Goal: Task Accomplishment & Management: Manage account settings

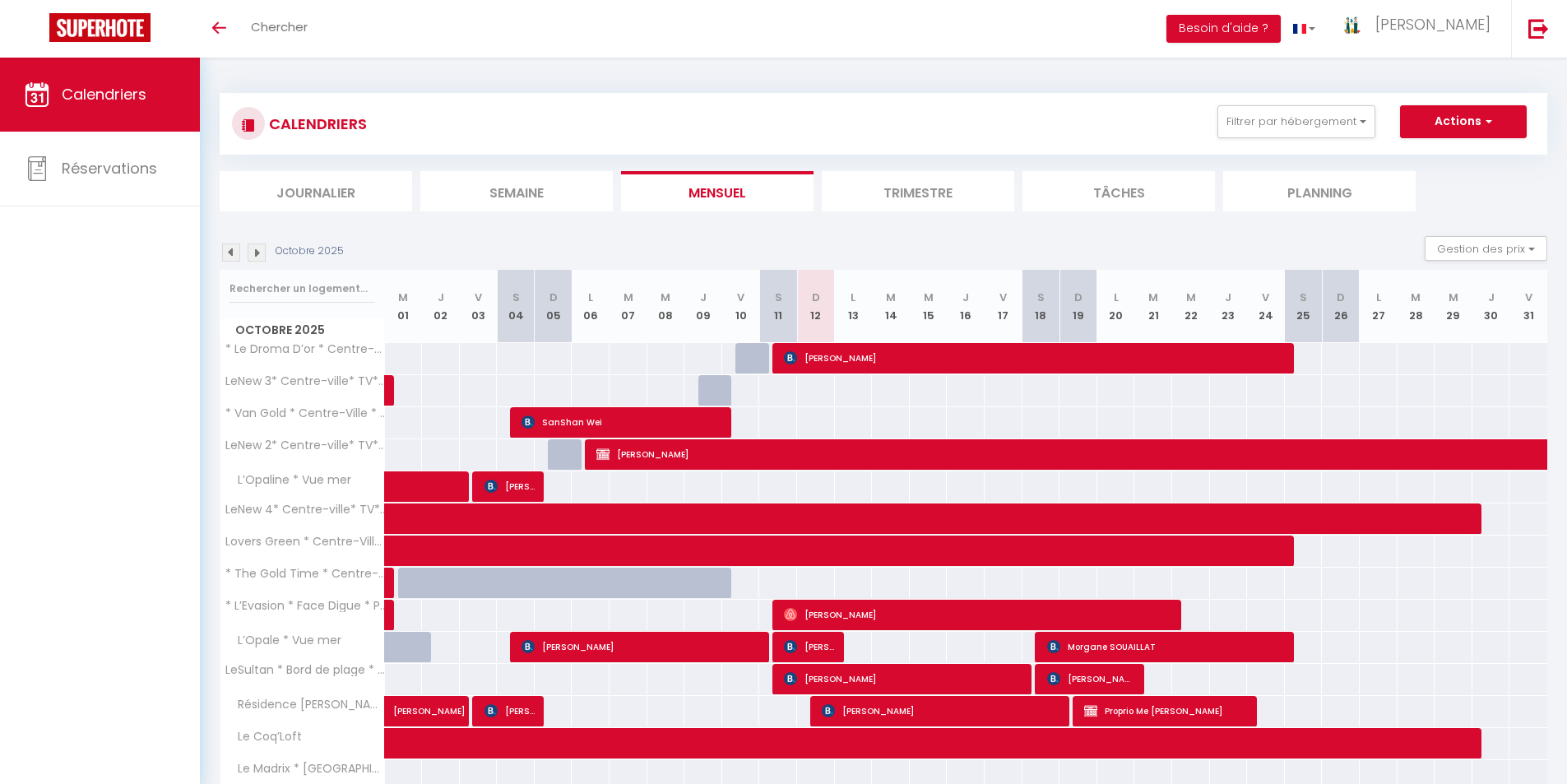
click at [506, 195] on li "Semaine" at bounding box center [517, 191] width 193 height 40
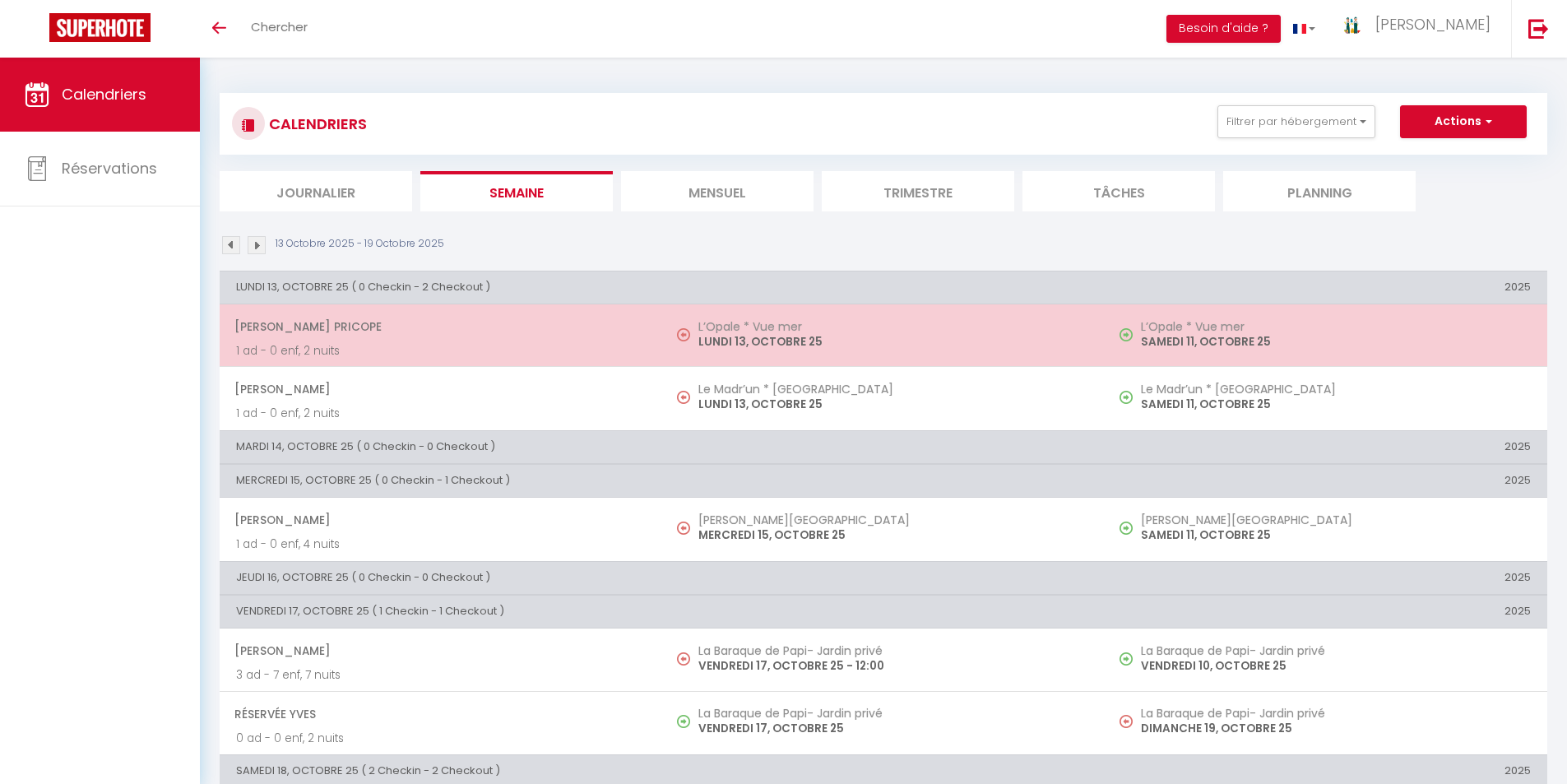
click at [740, 335] on p "LUNDI 13, OCTOBRE 25" at bounding box center [892, 342] width 390 height 18
select select "OK"
select select "0"
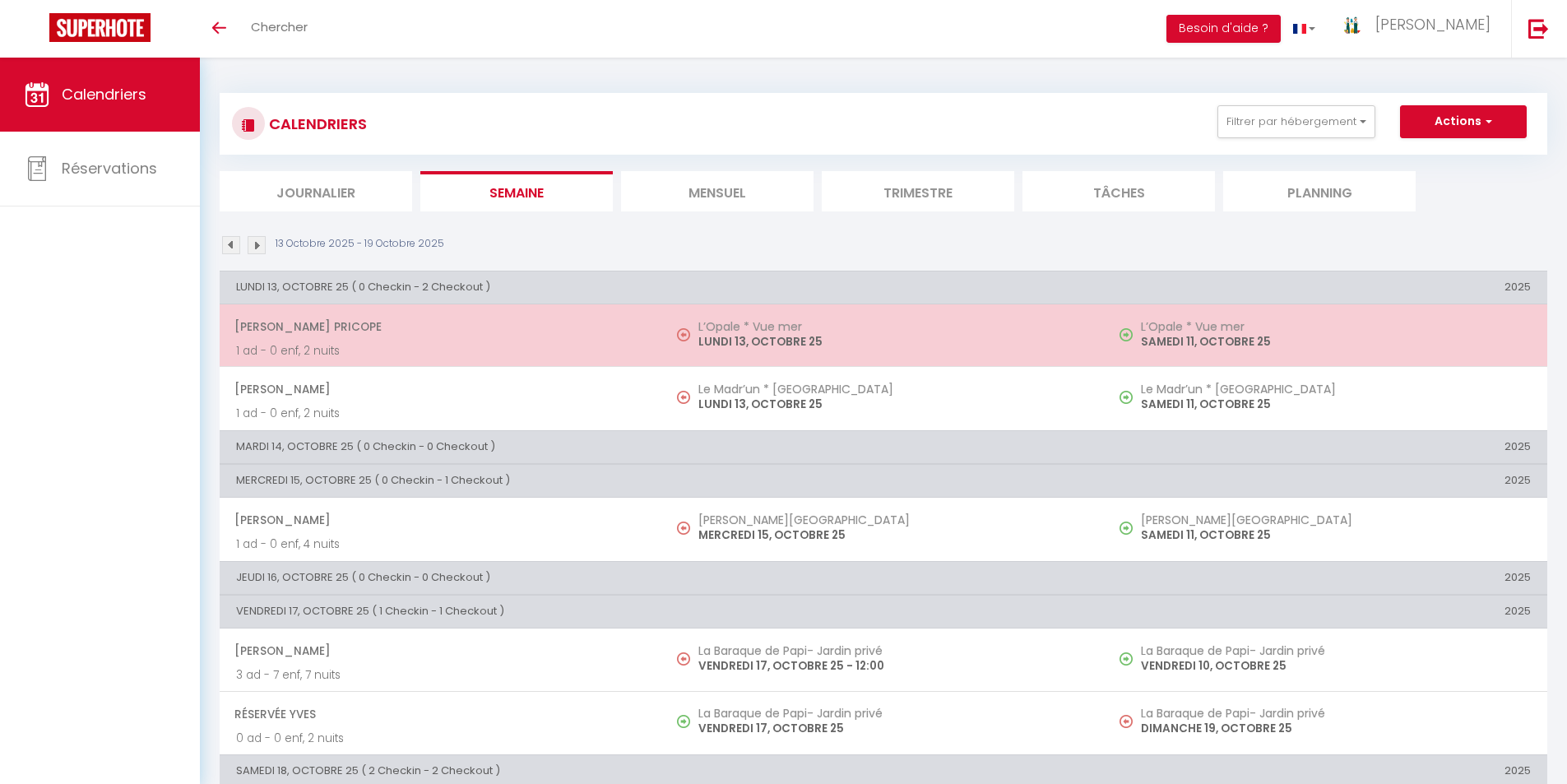
select select "1"
select select
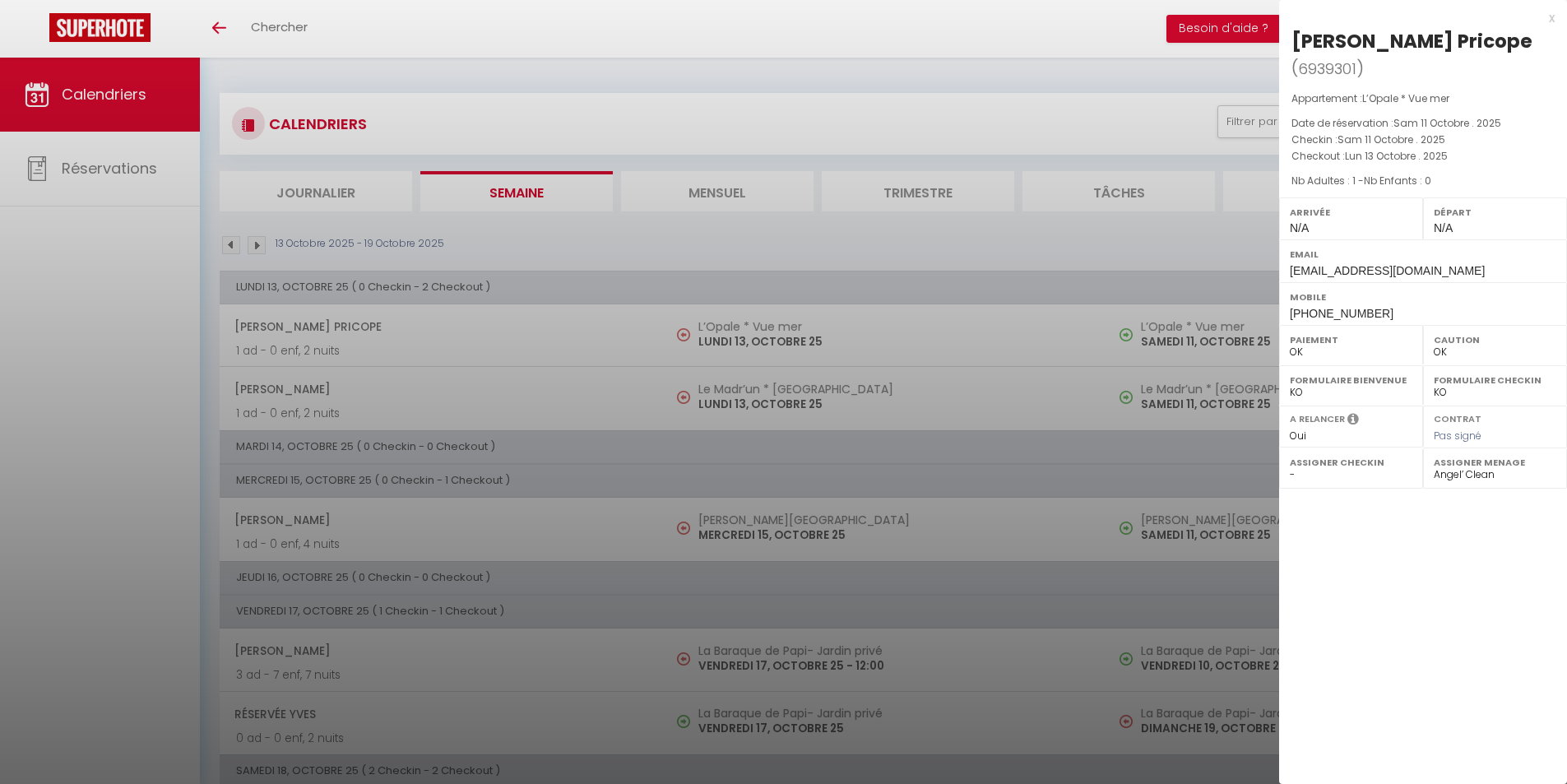
click at [1550, 17] on div "x" at bounding box center [1417, 18] width 276 height 20
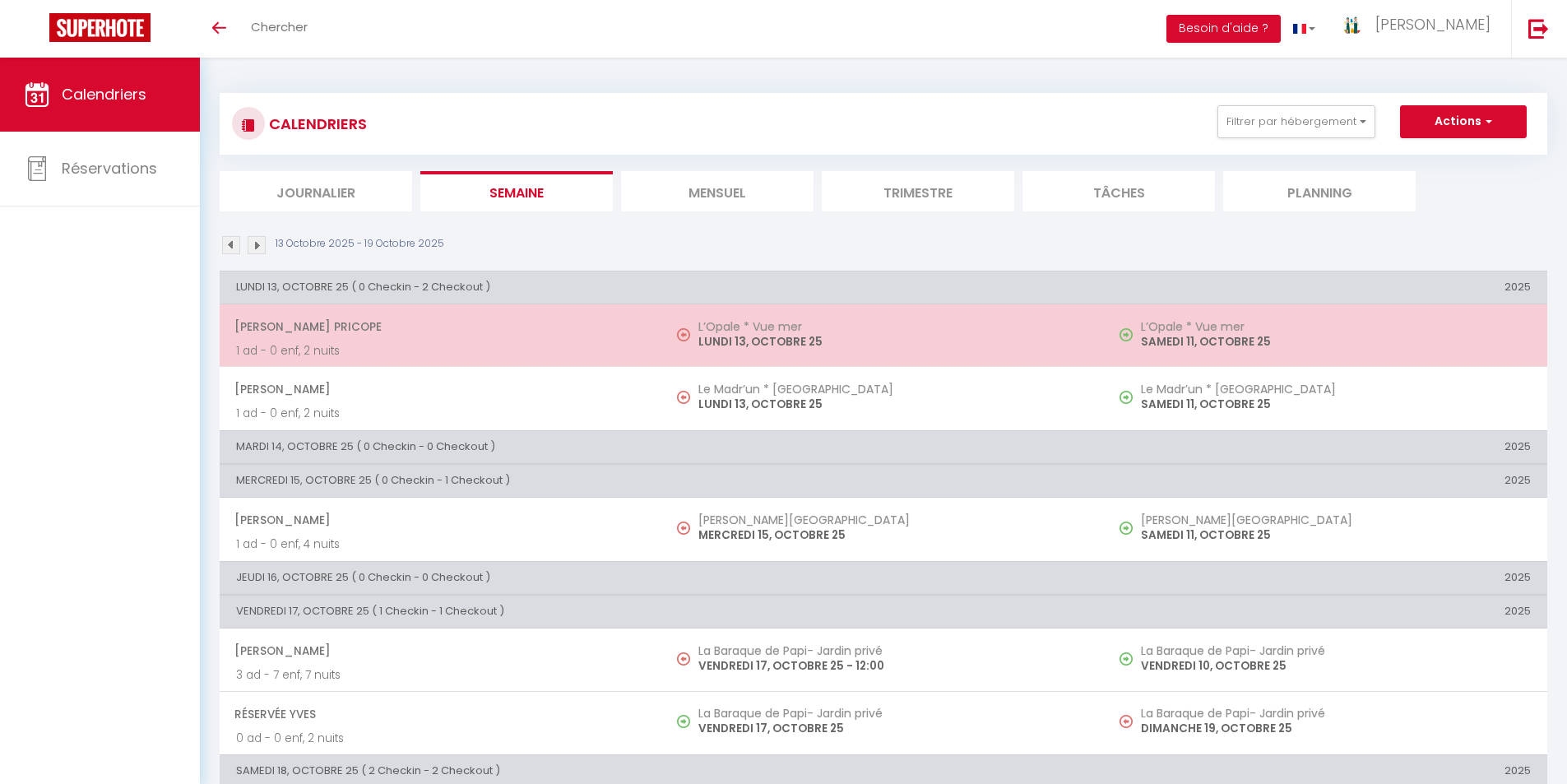
click at [790, 343] on p "LUNDI 13, OCTOBRE 25" at bounding box center [892, 342] width 390 height 18
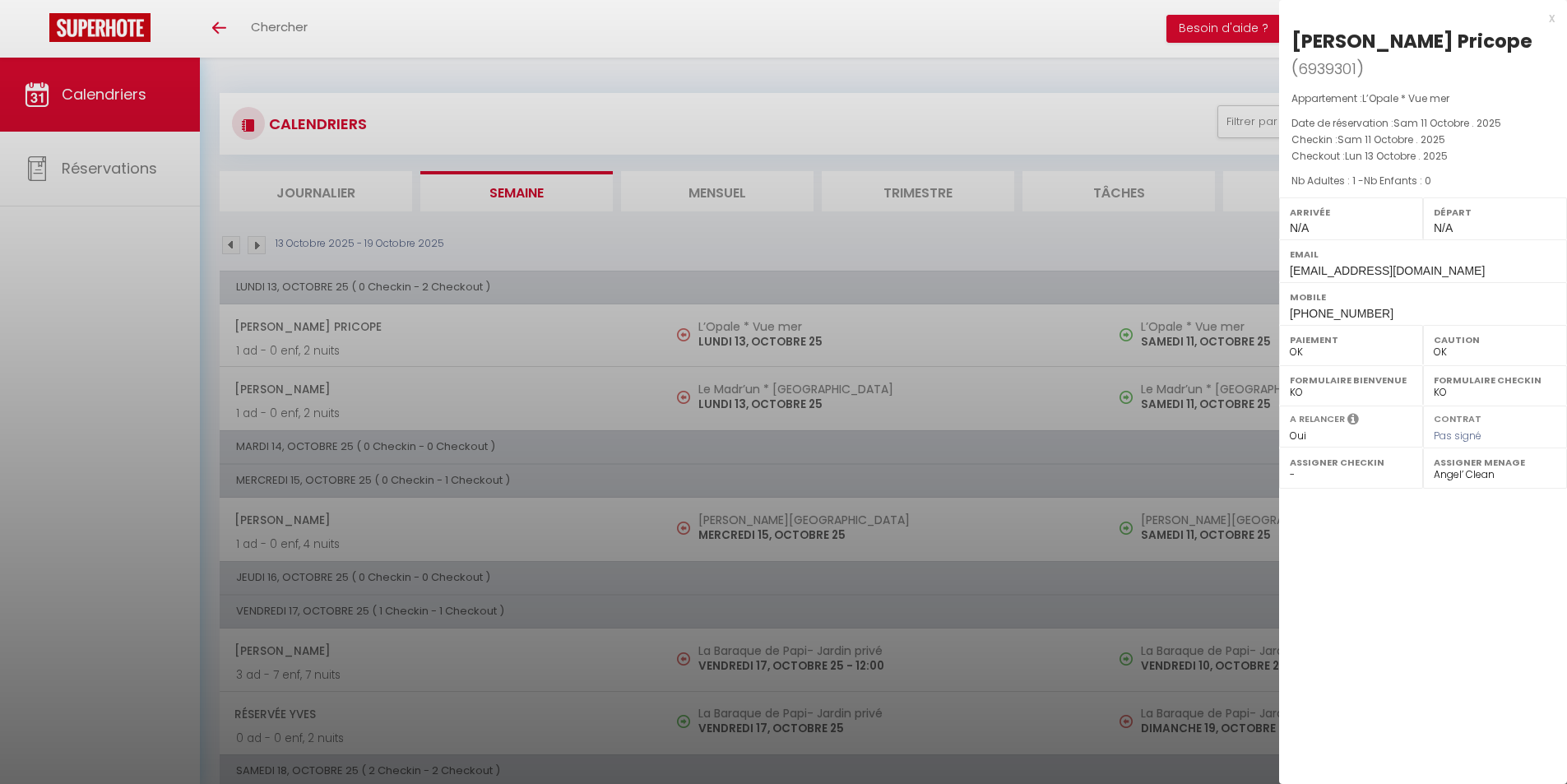
click at [1550, 13] on div "x" at bounding box center [1417, 18] width 276 height 20
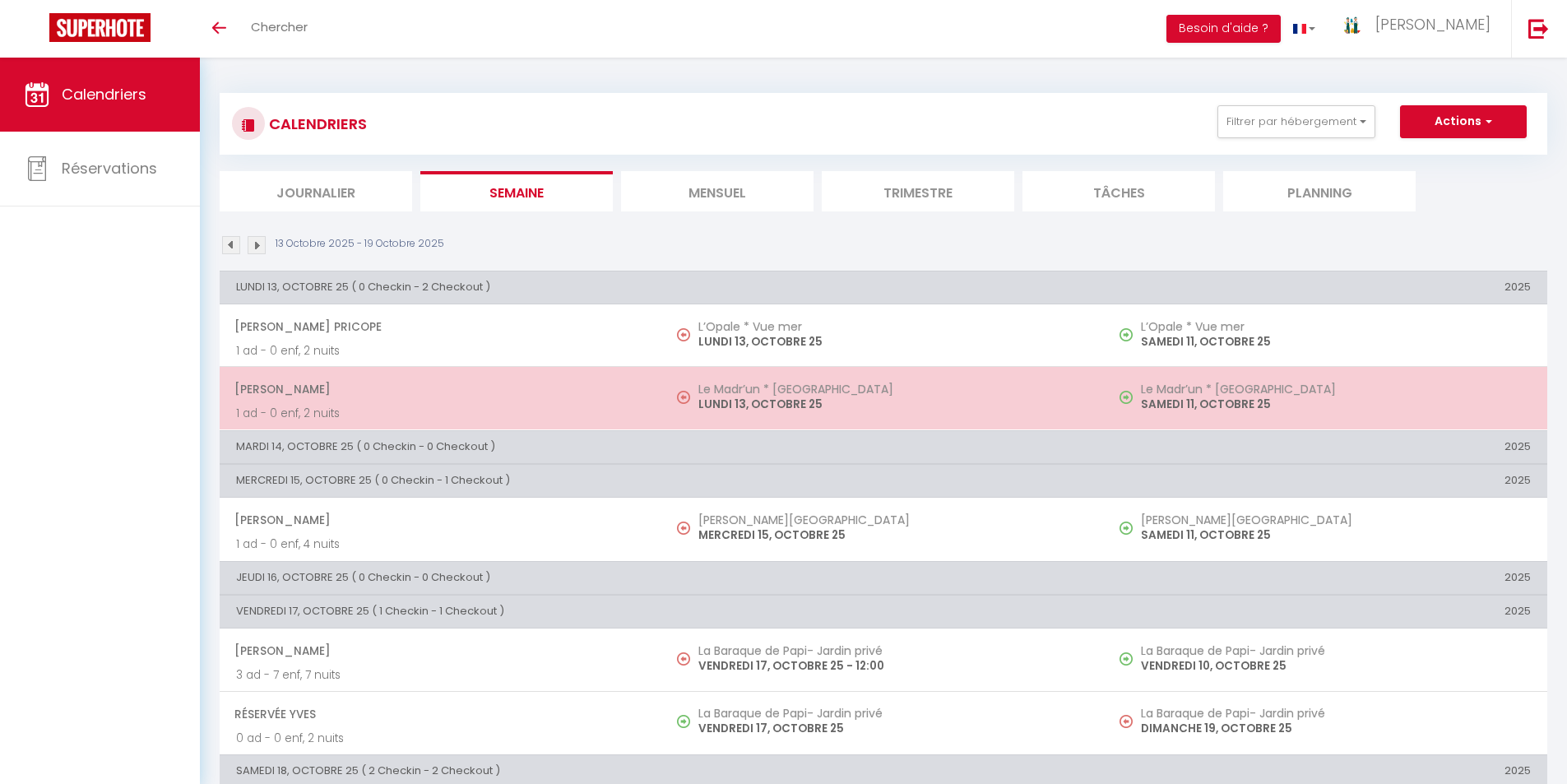
click at [701, 396] on p "LUNDI 13, OCTOBRE 25" at bounding box center [892, 404] width 390 height 18
select select "17043"
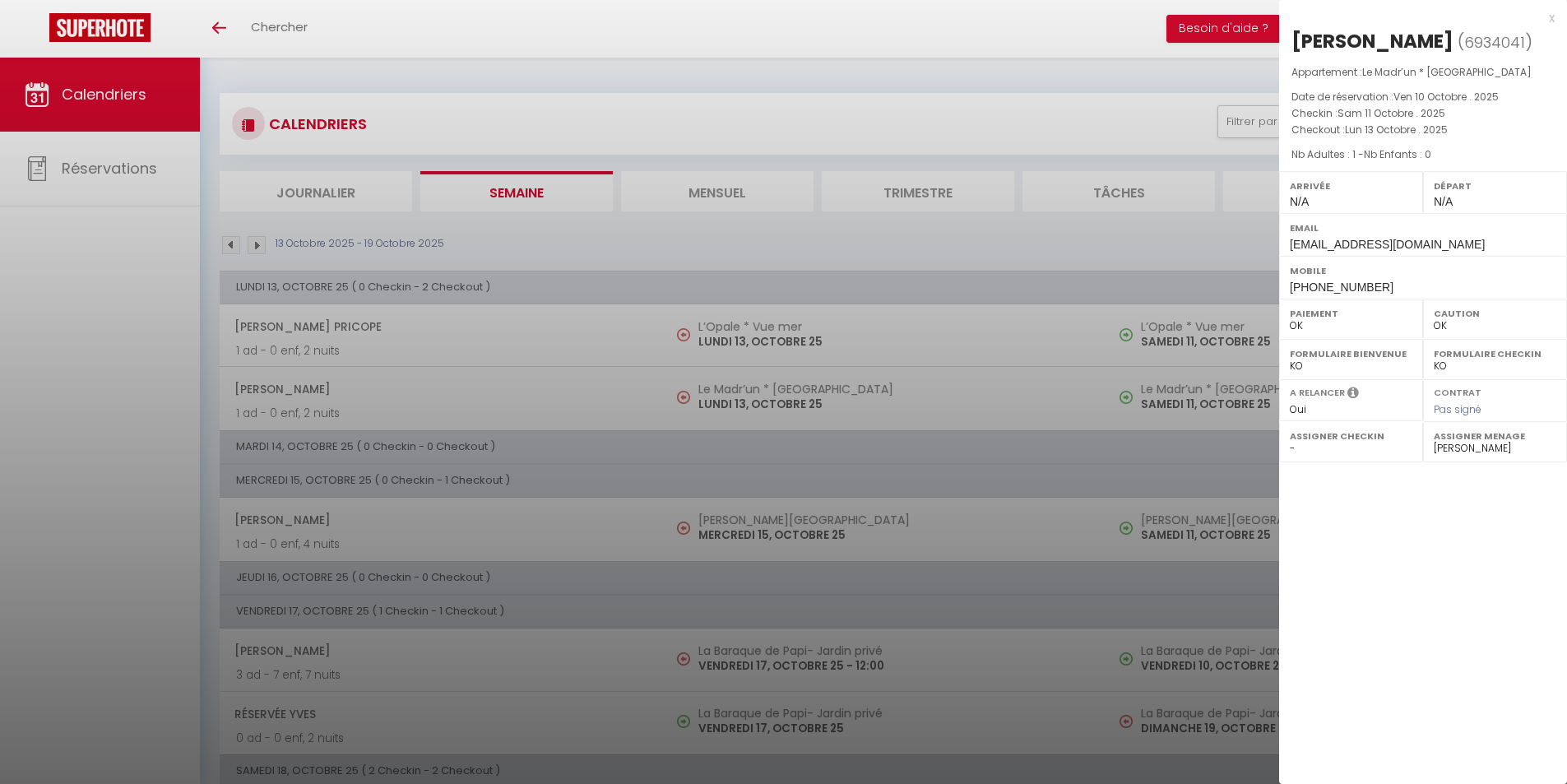
click at [1549, 16] on div "x" at bounding box center [1417, 18] width 276 height 20
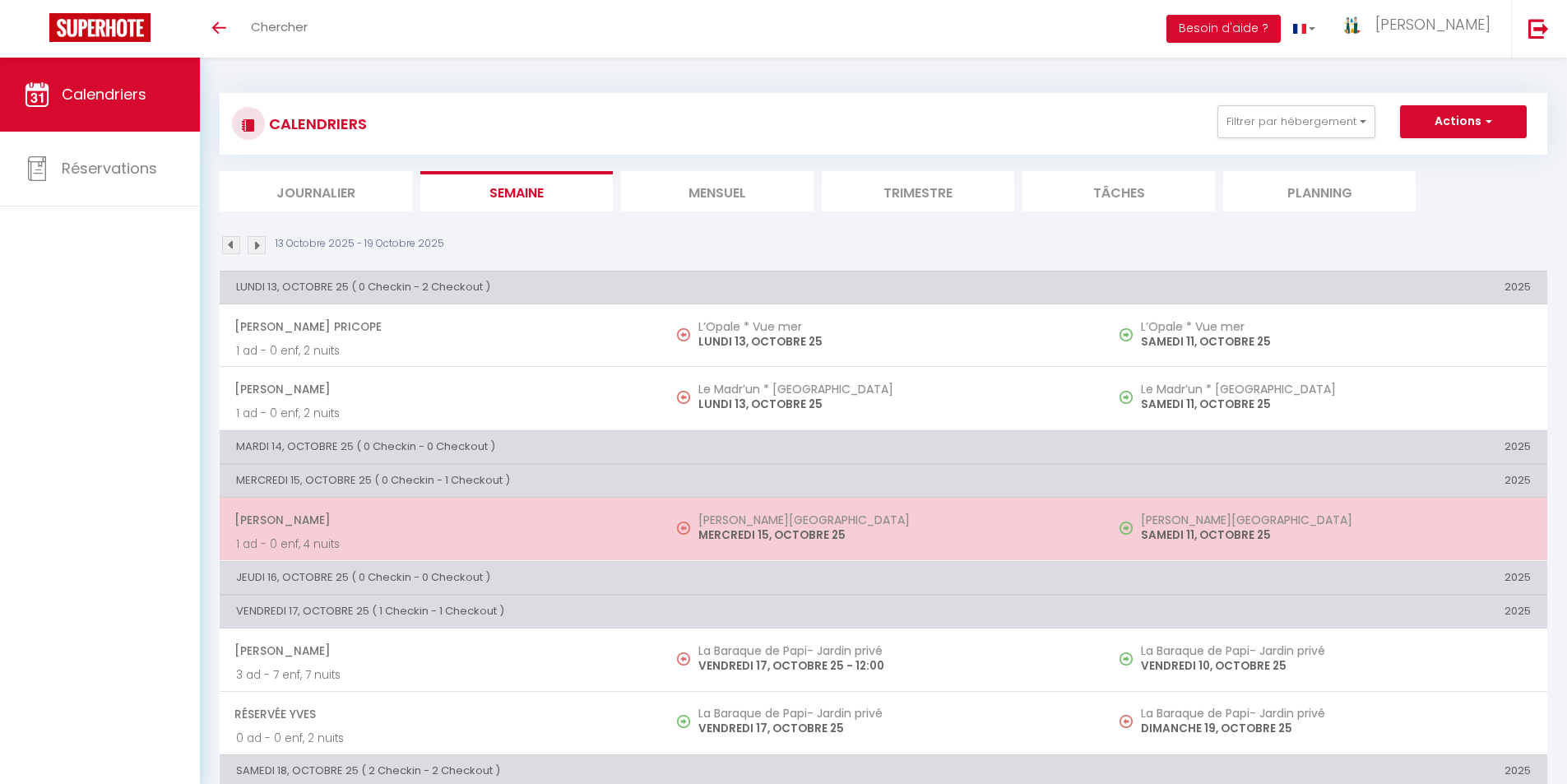
click at [736, 524] on h5 "[PERSON_NAME][GEOGRAPHIC_DATA]" at bounding box center [892, 520] width 390 height 13
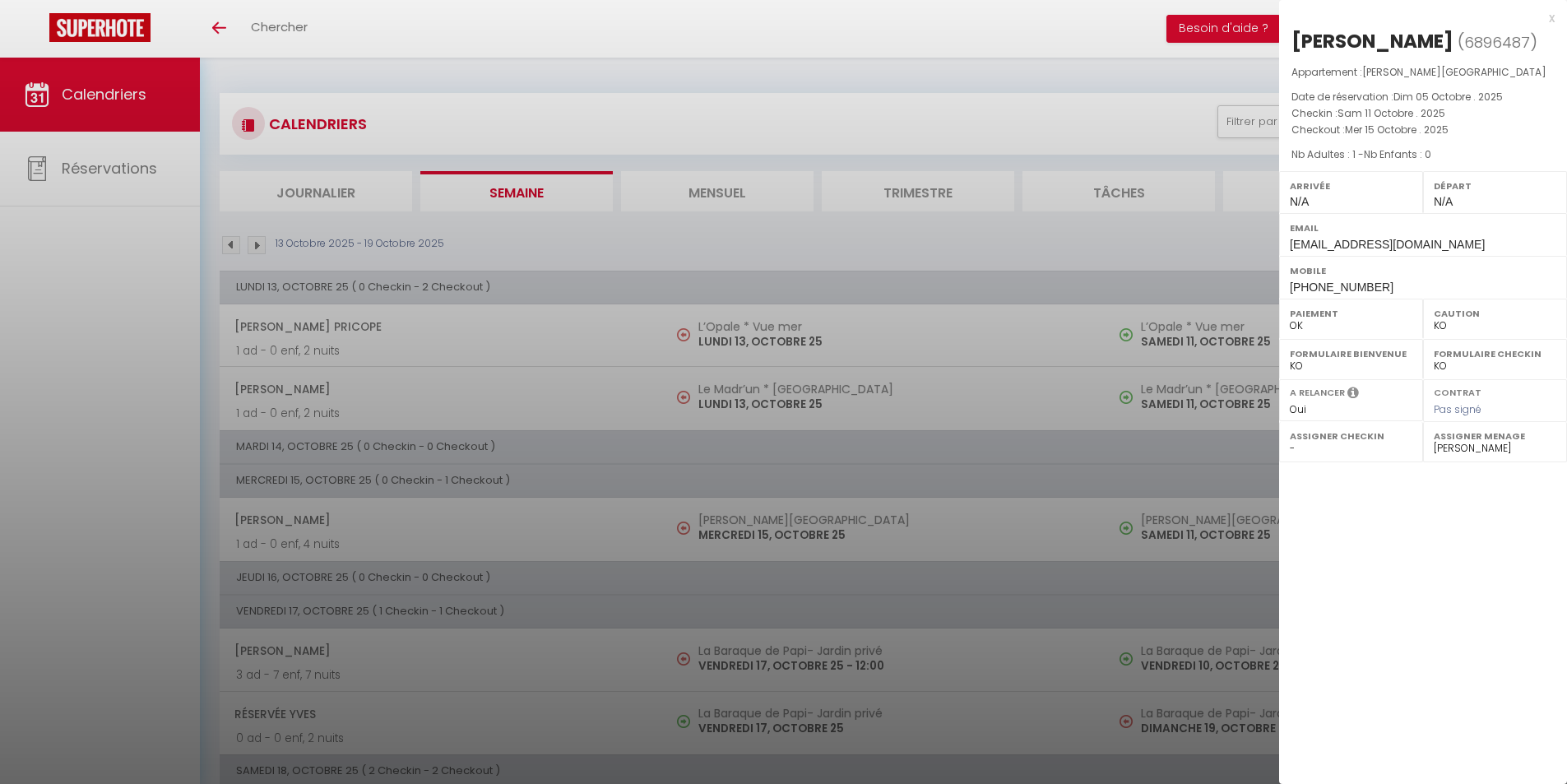
click at [1554, 22] on div "x" at bounding box center [1417, 18] width 276 height 20
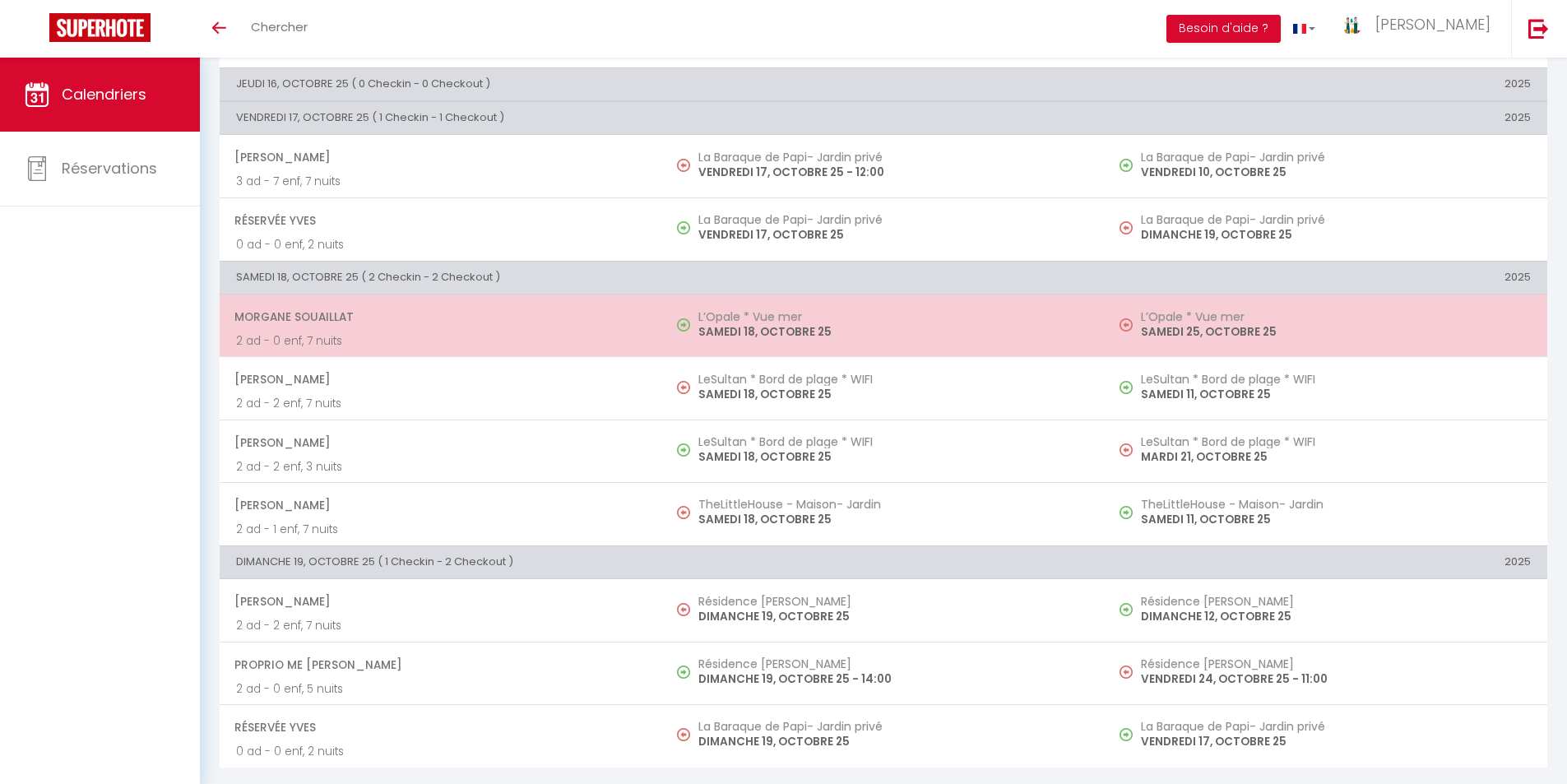
scroll to position [411, 0]
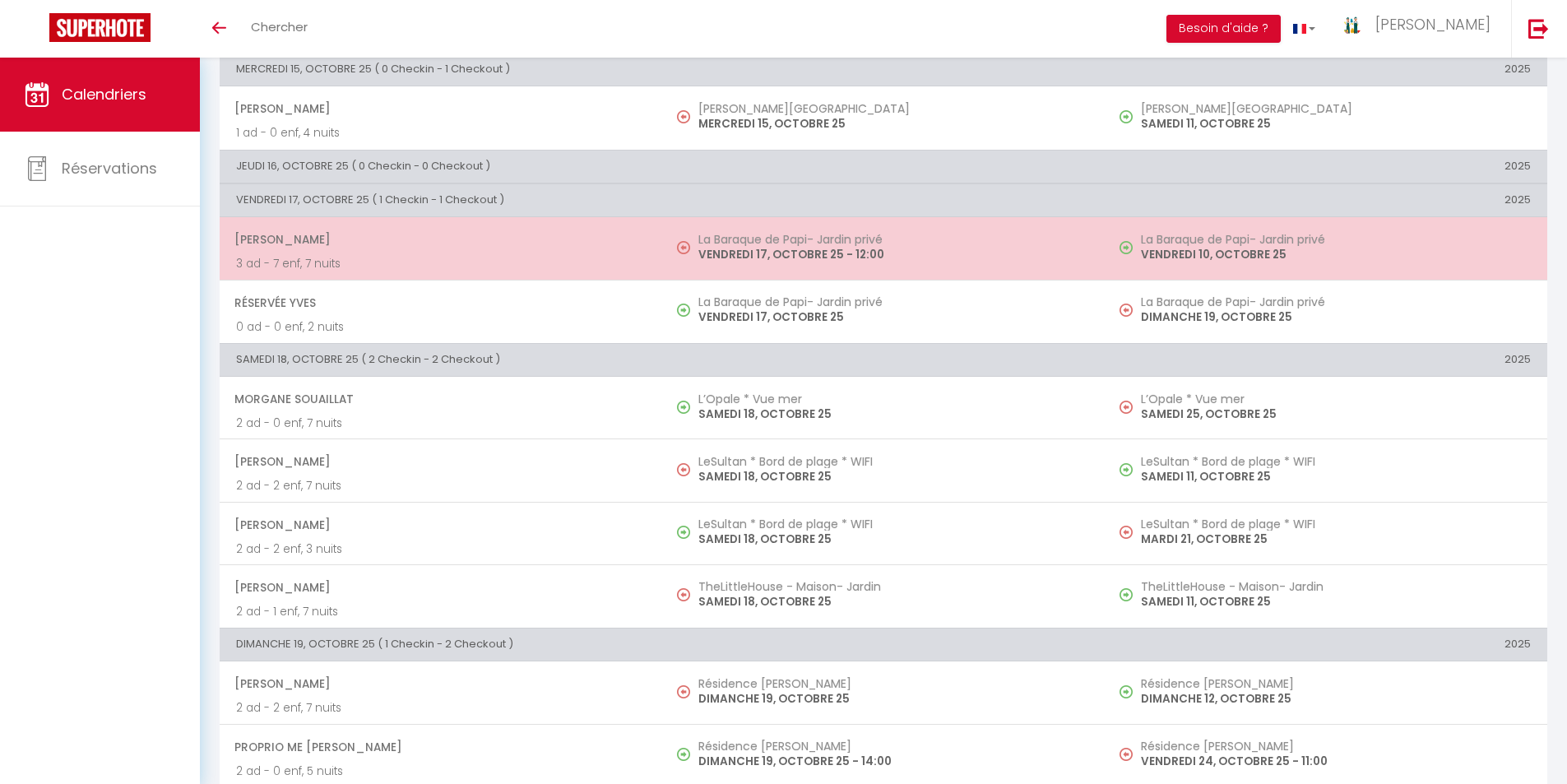
click at [754, 241] on h5 "La Baraque de Papi- Jardin privé" at bounding box center [892, 240] width 390 height 13
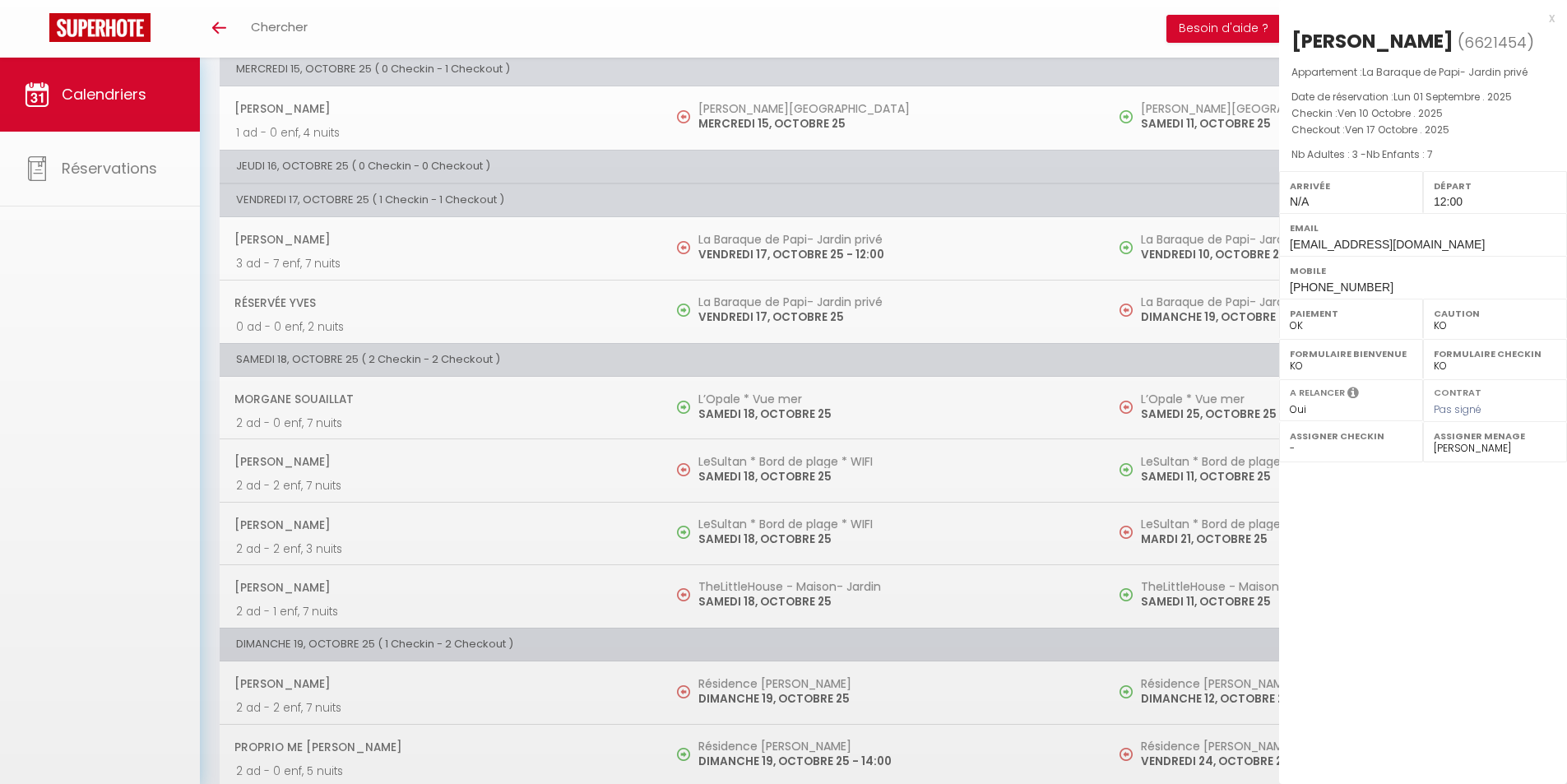
select select "OK"
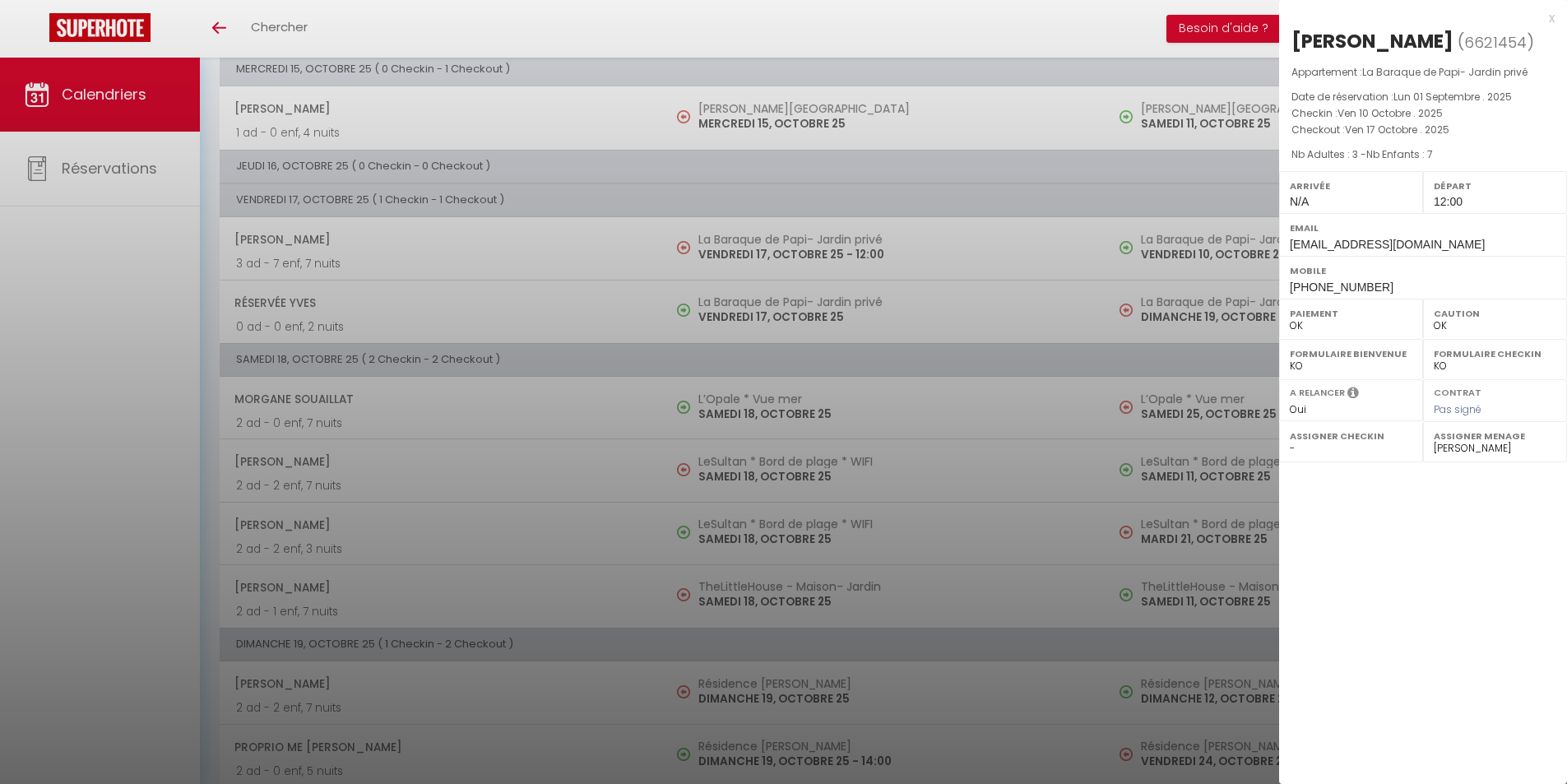
click at [1556, 20] on div "x [PERSON_NAME] ( 6621454 ) Appartement : La Baraque de Papi- Jardin privé Date…" at bounding box center [1424, 153] width 288 height 307
click at [1554, 20] on div "x [PERSON_NAME] ( 6621454 ) Appartement : La Baraque de Papi- Jardin privé Date…" at bounding box center [1424, 153] width 288 height 307
click at [1551, 16] on div "x" at bounding box center [1417, 18] width 276 height 20
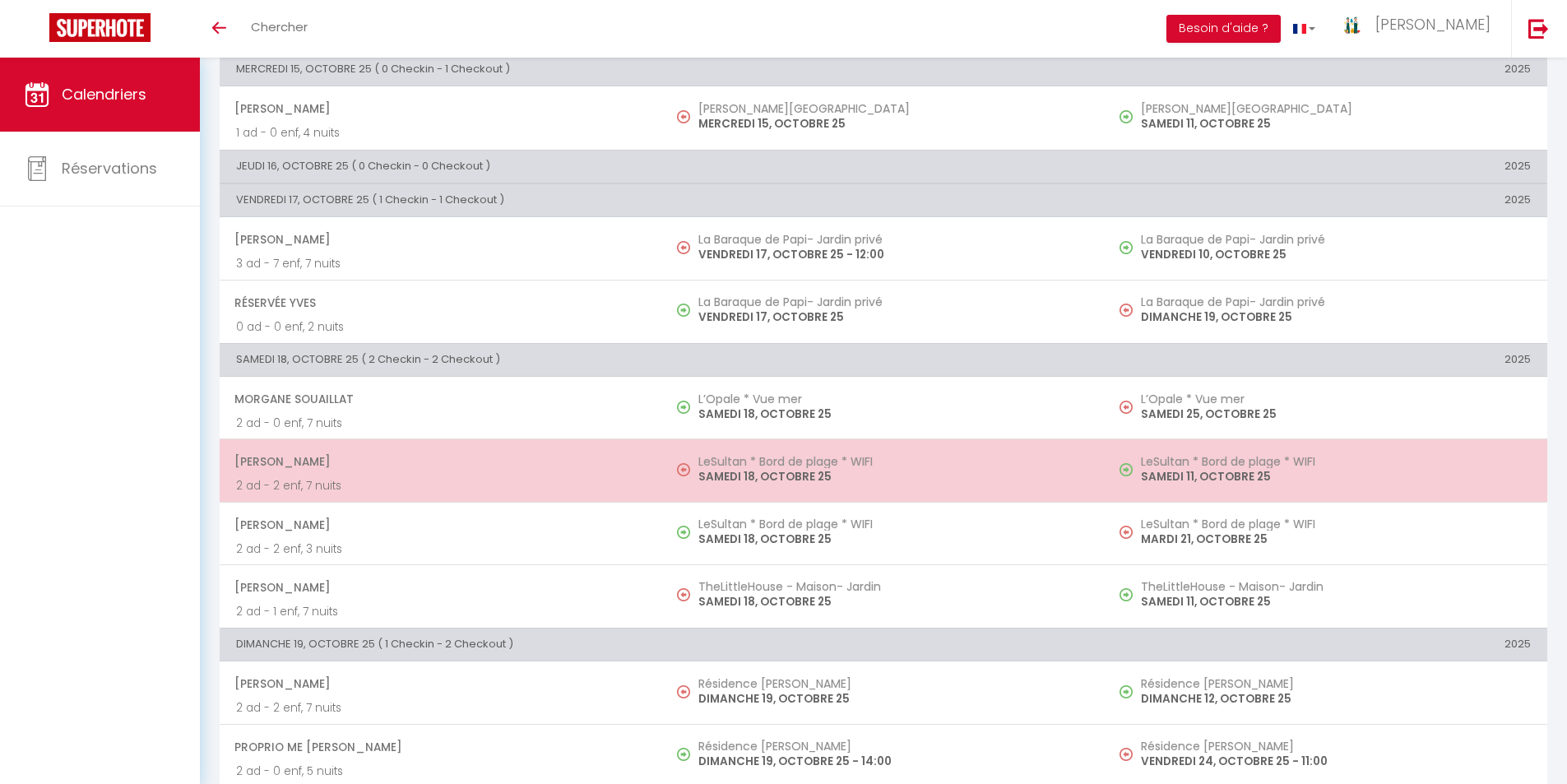
click at [739, 462] on h5 "LeSultan * Bord de plage * WIFI" at bounding box center [892, 462] width 390 height 13
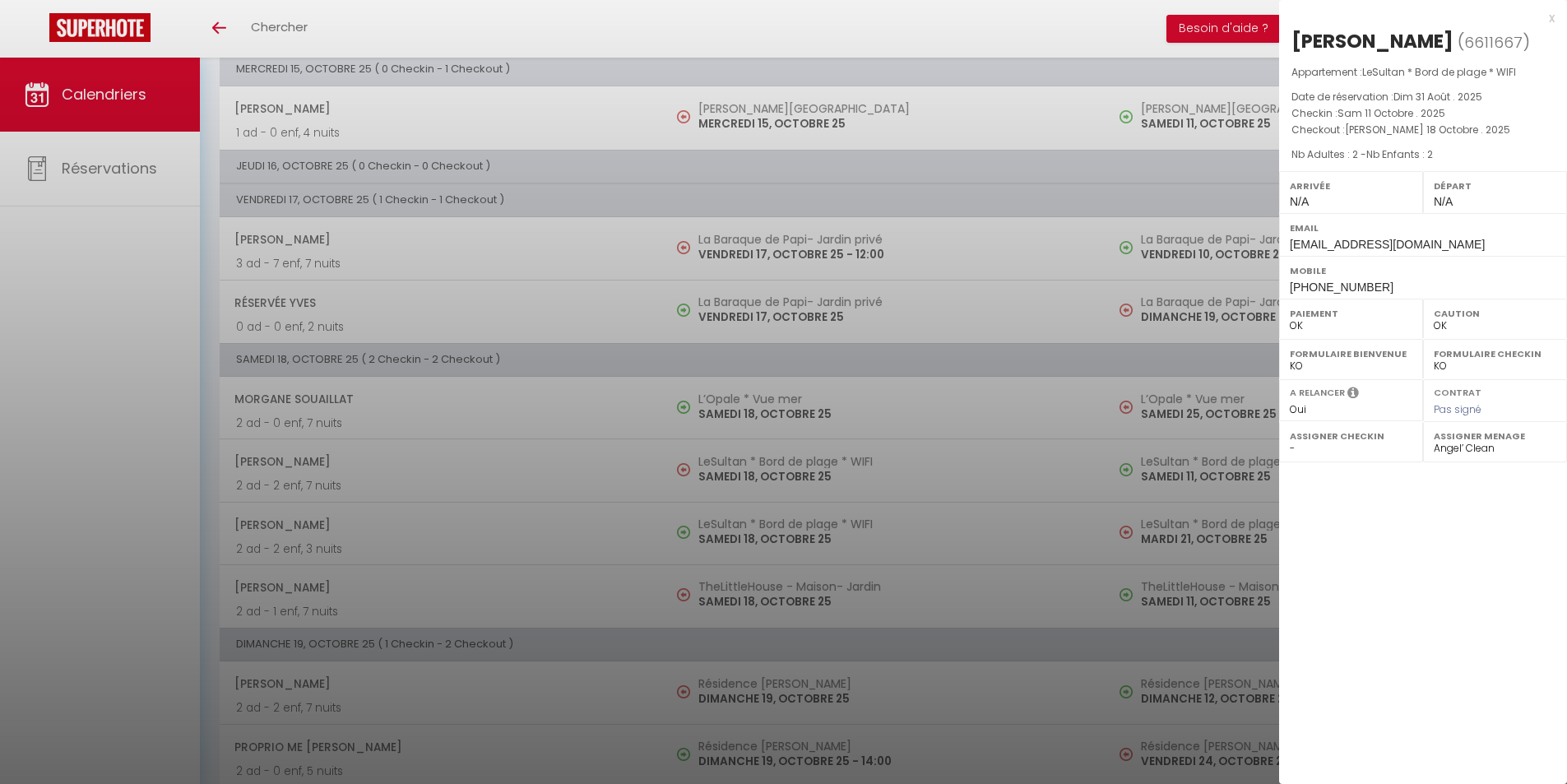
click at [1552, 18] on div "x" at bounding box center [1417, 18] width 276 height 20
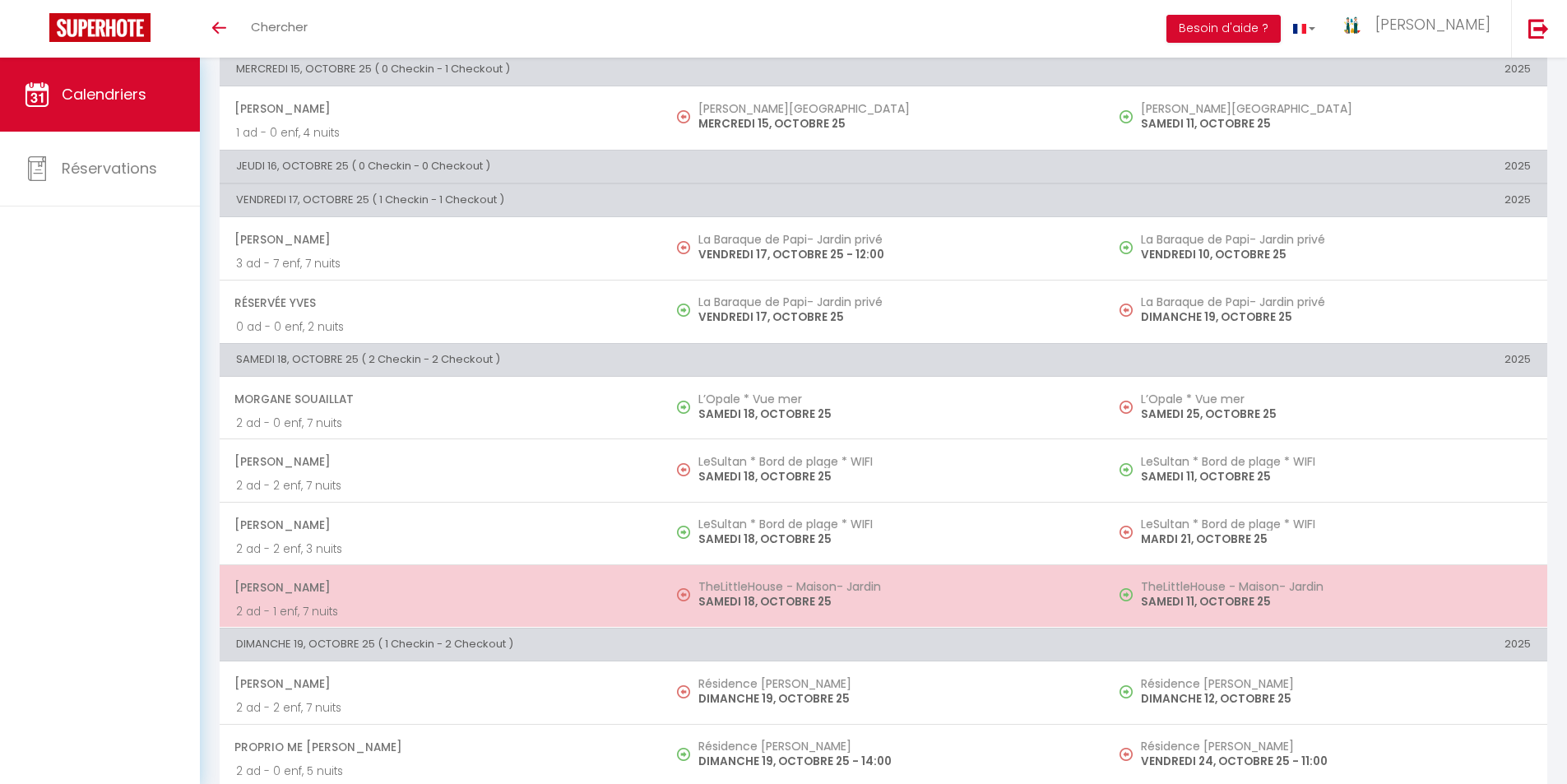
click at [747, 585] on h5 "TheLittleHouse - Maison- Jardin" at bounding box center [892, 586] width 390 height 13
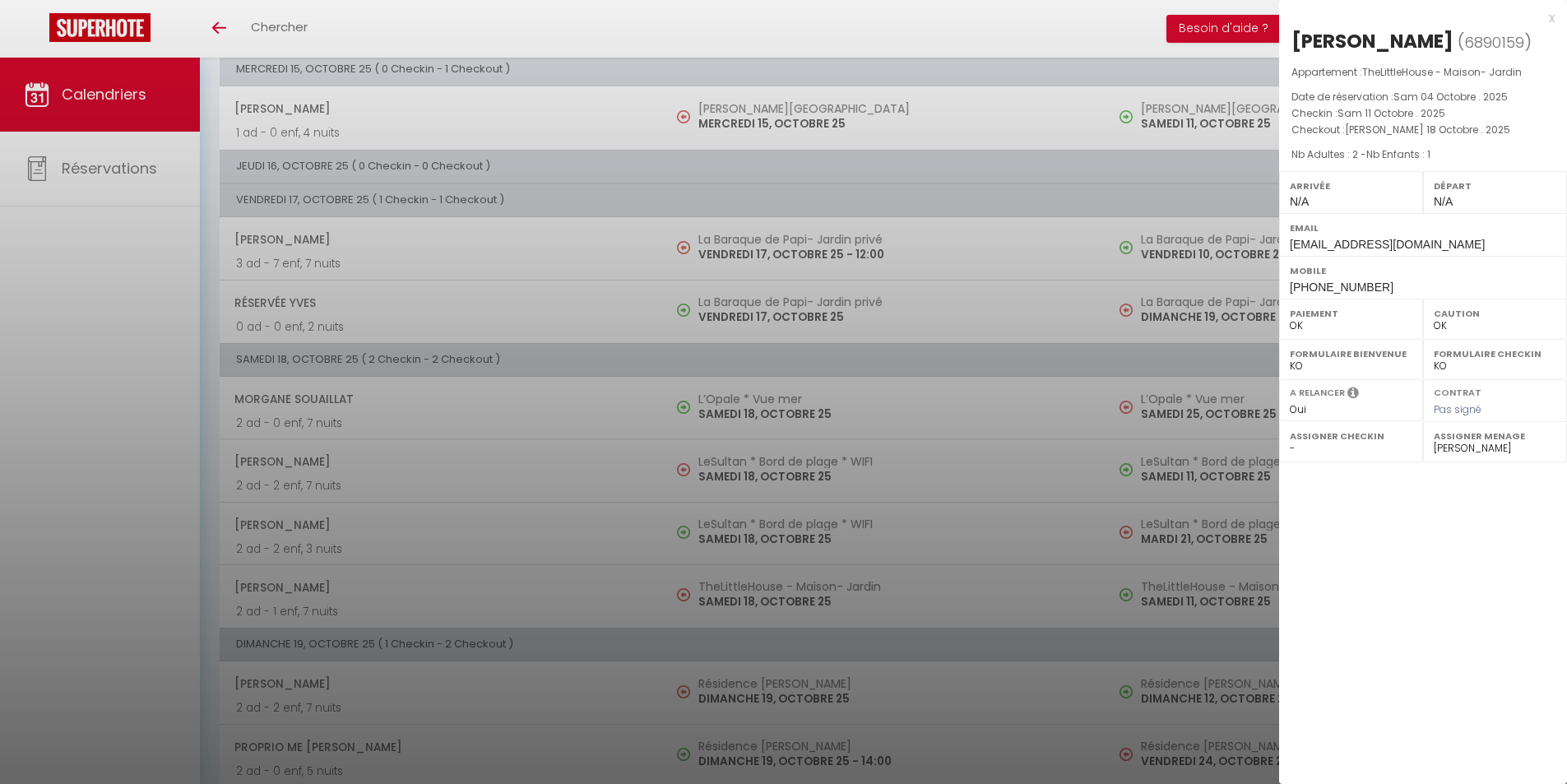
click at [1550, 14] on div "x" at bounding box center [1417, 18] width 276 height 20
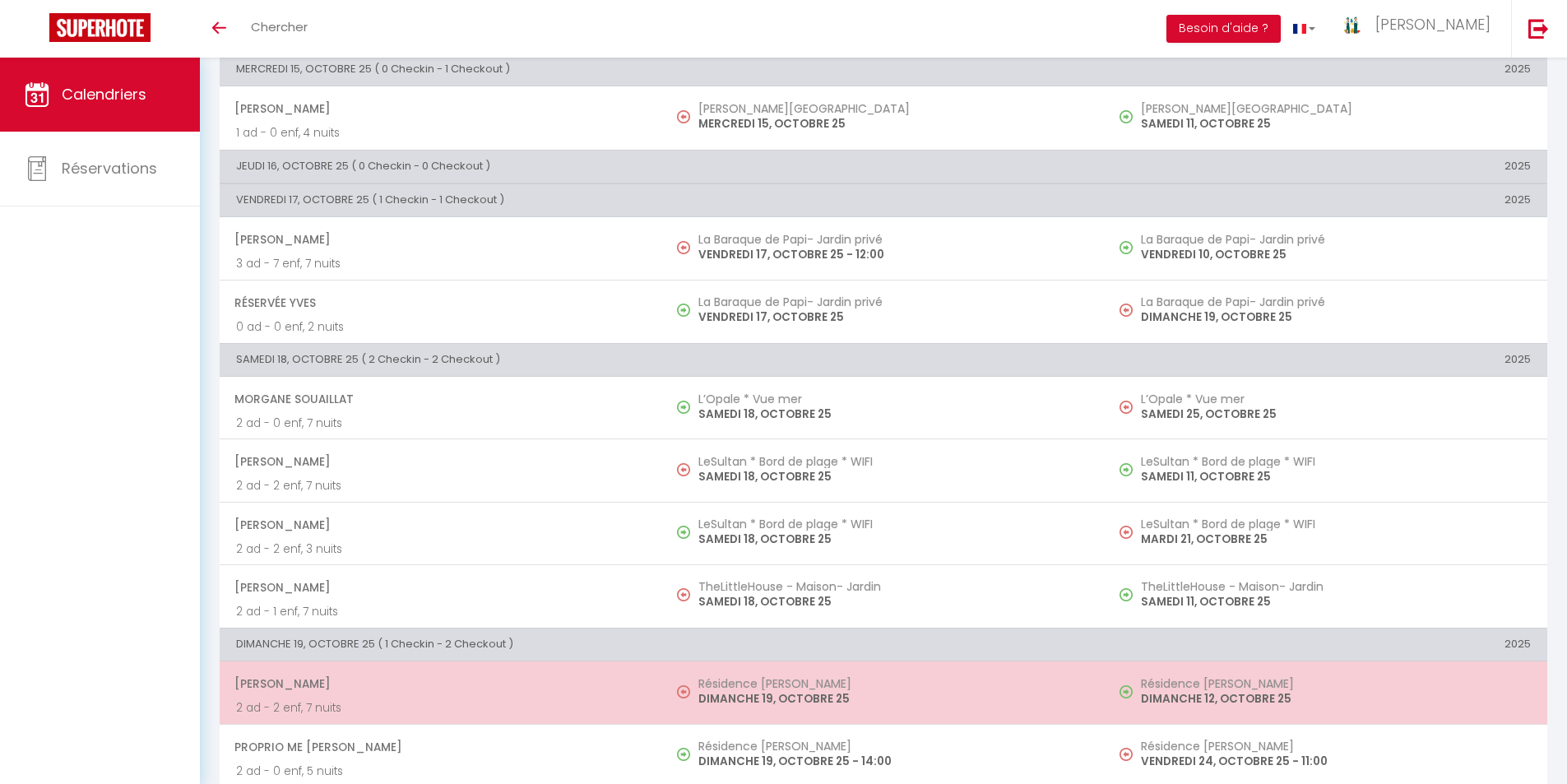
click at [760, 688] on h5 "Résidence [PERSON_NAME]" at bounding box center [892, 683] width 390 height 13
select select "41181"
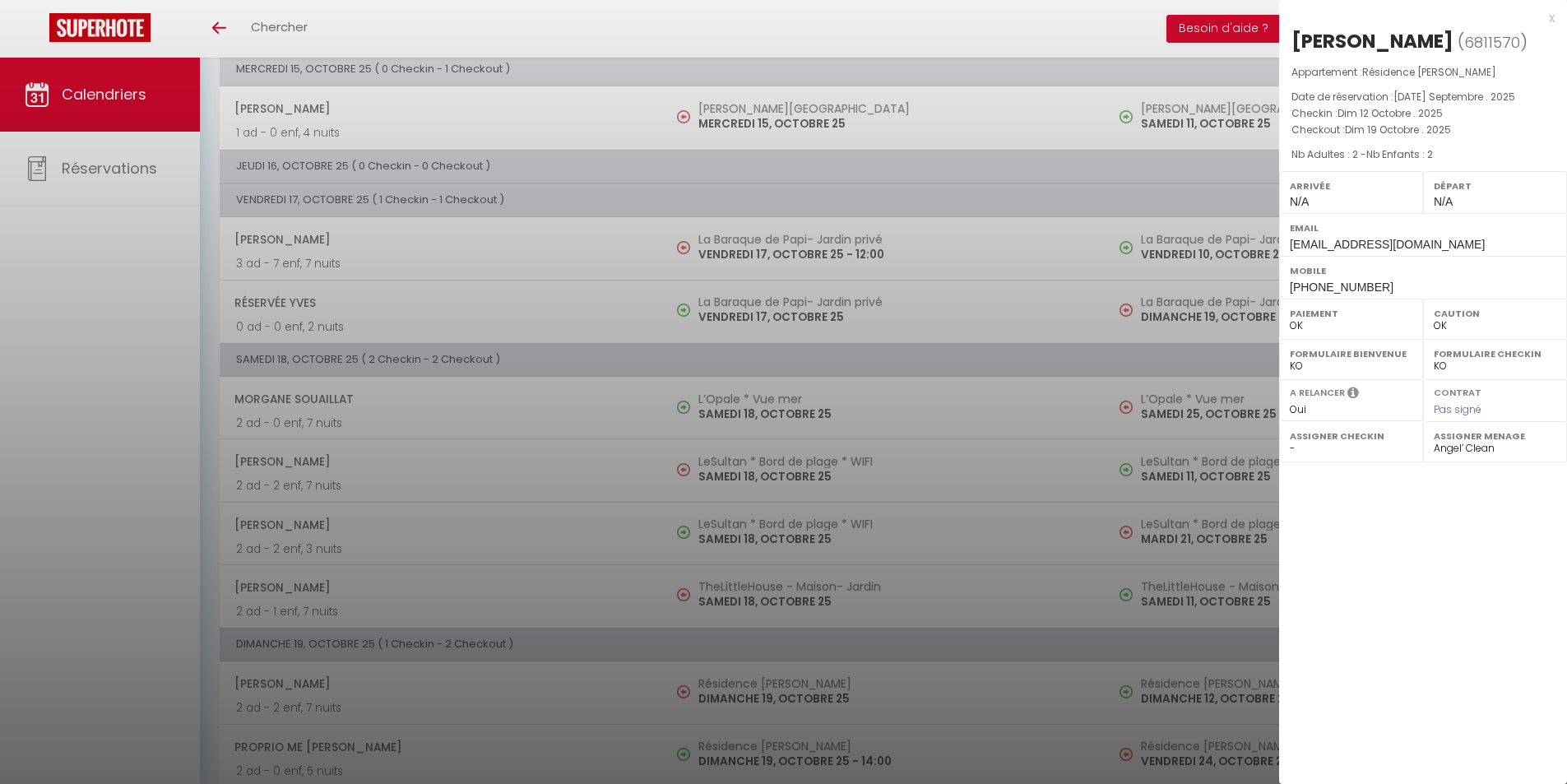
click at [1554, 22] on div "x [PERSON_NAME] ( 6811570 ) Appartement : Résidence [PERSON_NAME] Date de réser…" at bounding box center [1424, 153] width 288 height 307
click at [1553, 23] on div "x" at bounding box center [1417, 18] width 276 height 20
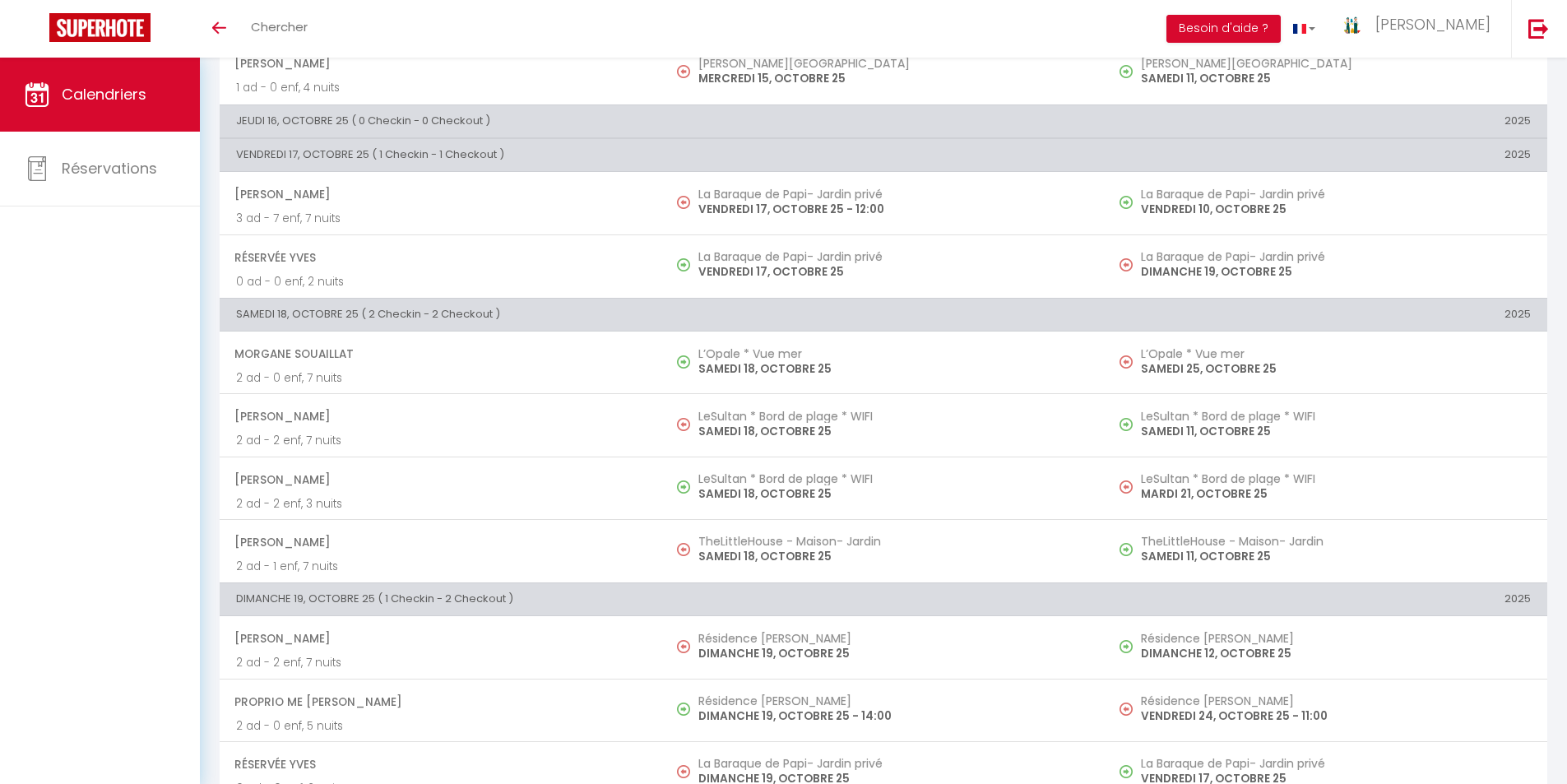
scroll to position [497, 0]
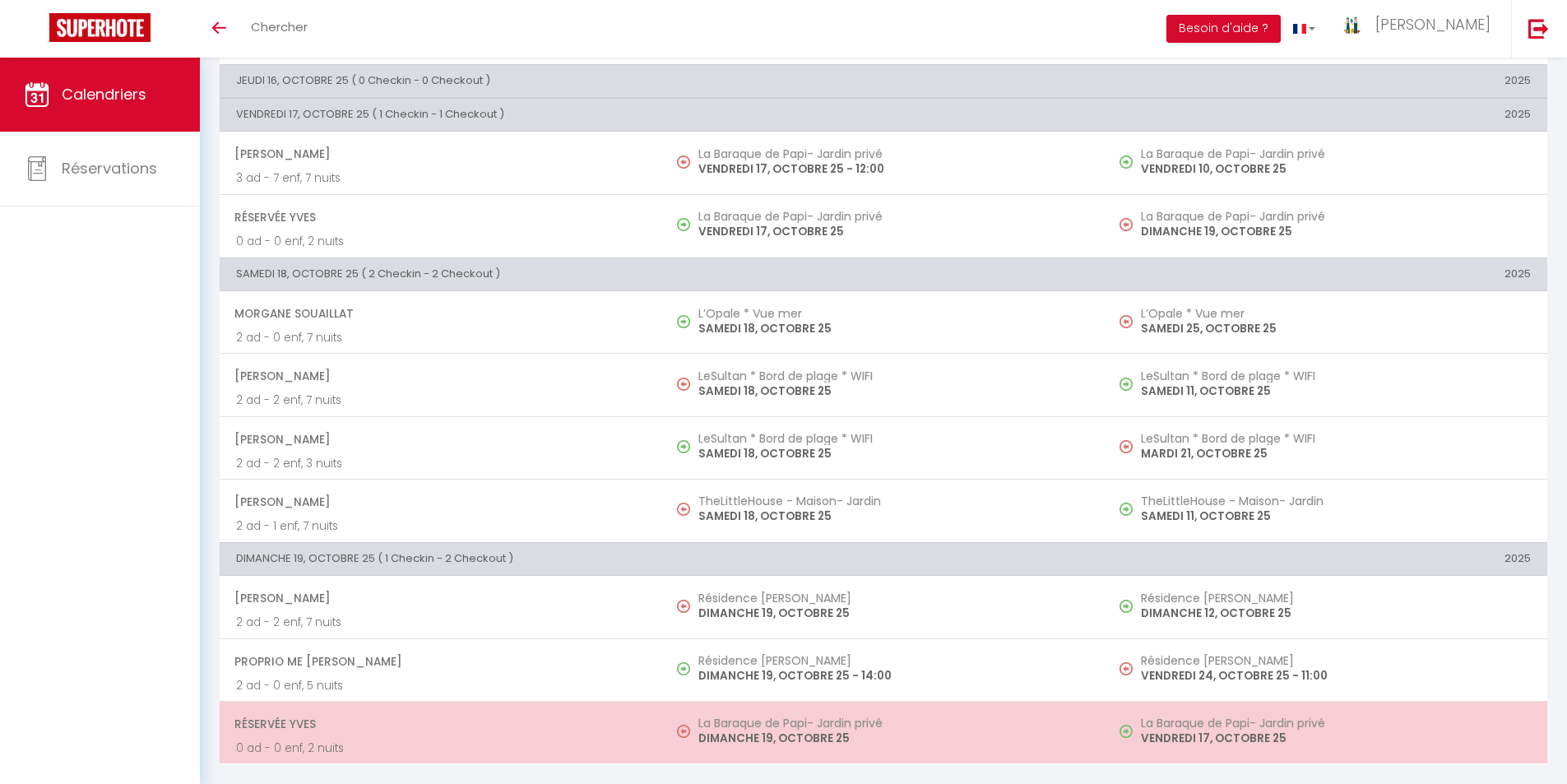
click at [774, 733] on p "DIMANCHE 19, OCTOBRE 25" at bounding box center [892, 738] width 390 height 18
select select "KO"
select select "17043"
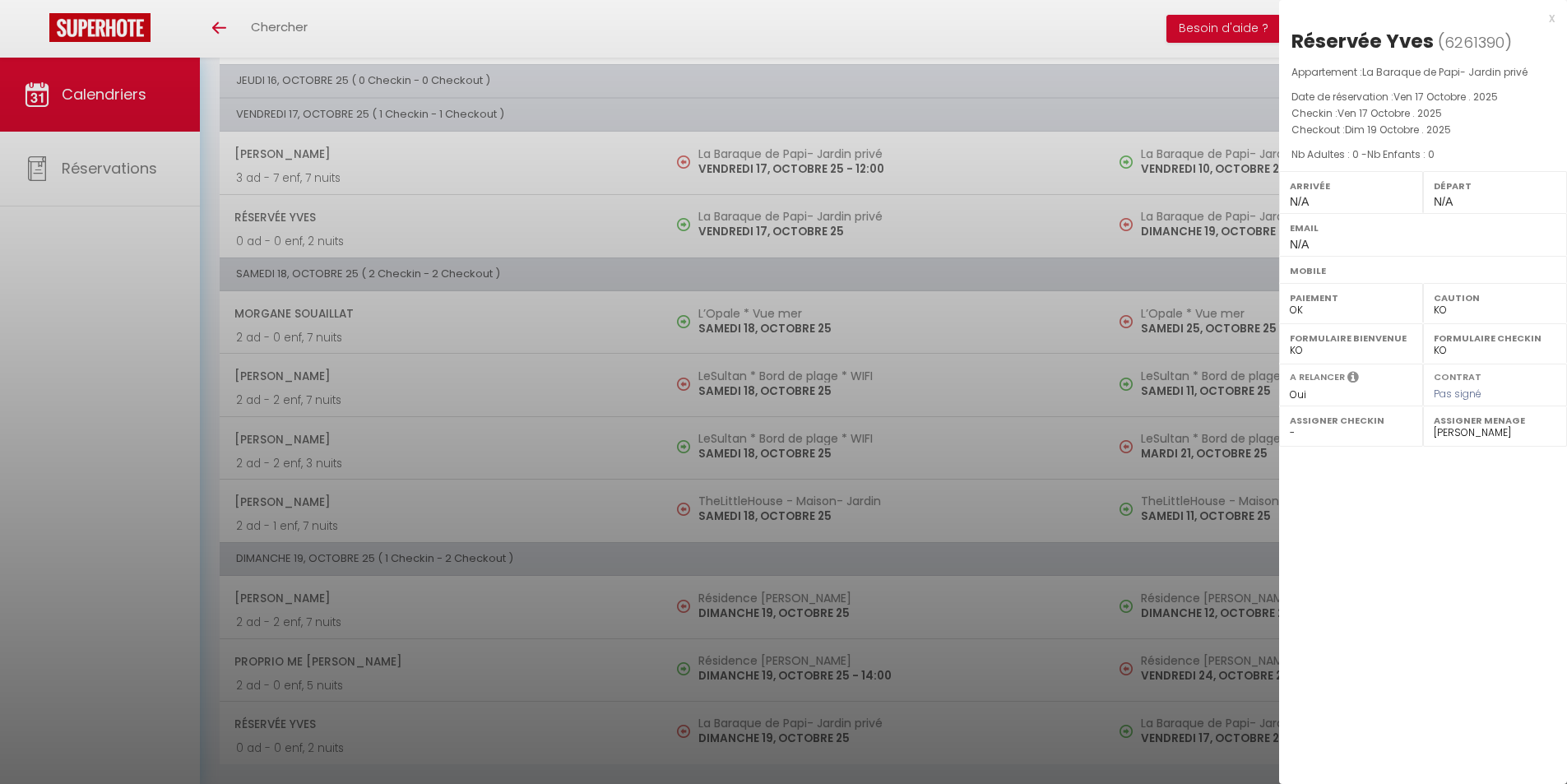
click at [1556, 18] on div "x Réservée Yves ( 6261390 ) Appartement : La Baraque de Papi- Jardin privé Date…" at bounding box center [1424, 146] width 288 height 291
click at [1553, 19] on div "x" at bounding box center [1417, 18] width 276 height 20
